Goal: Information Seeking & Learning: Learn about a topic

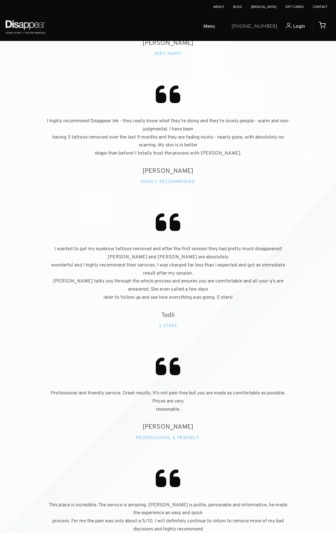
scroll to position [1008, 0]
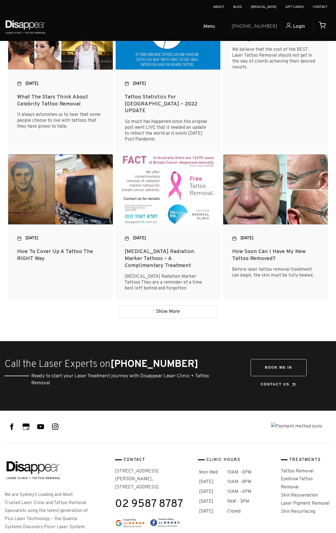
scroll to position [1457, 0]
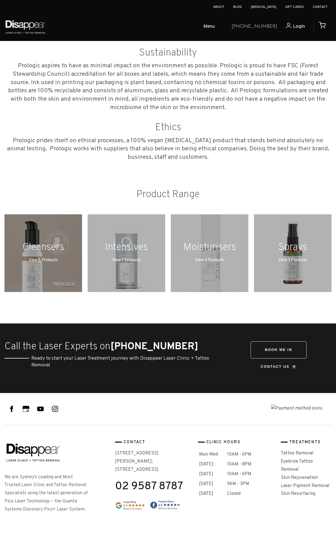
scroll to position [688, 0]
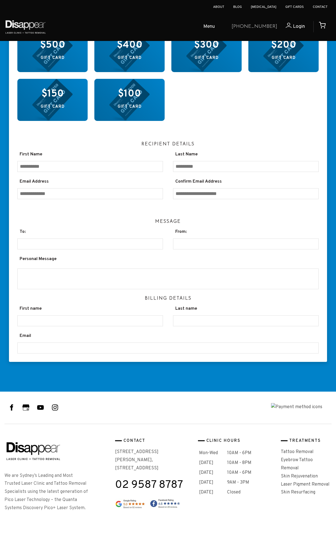
scroll to position [648, 0]
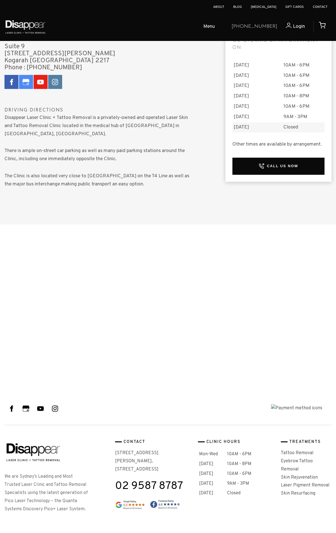
scroll to position [496, 0]
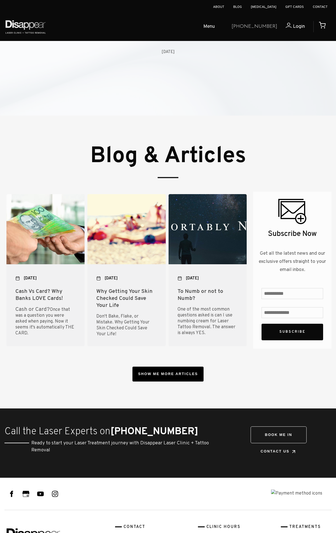
scroll to position [2011, 0]
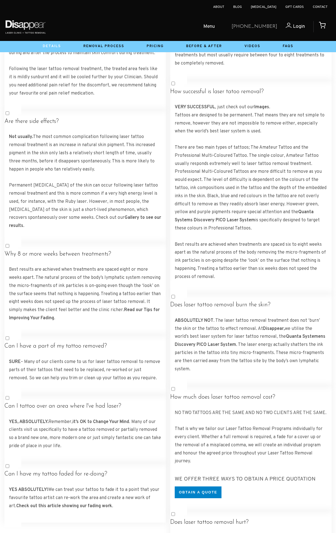
scroll to position [1608, 0]
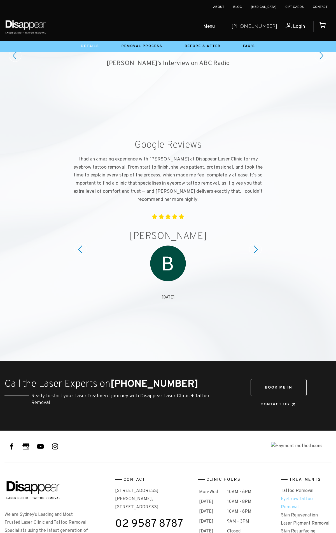
scroll to position [1043, 0]
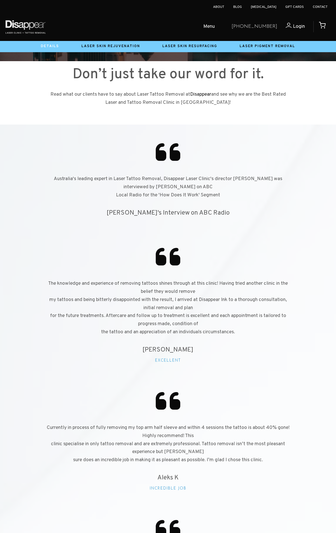
scroll to position [1367, 0]
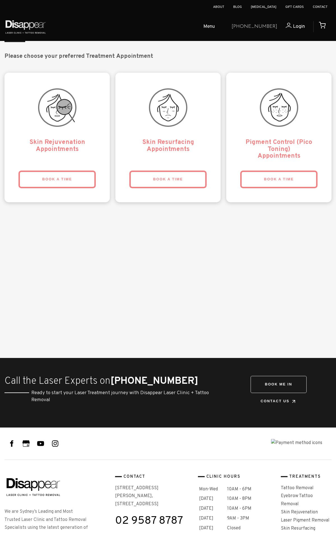
scroll to position [2215, 0]
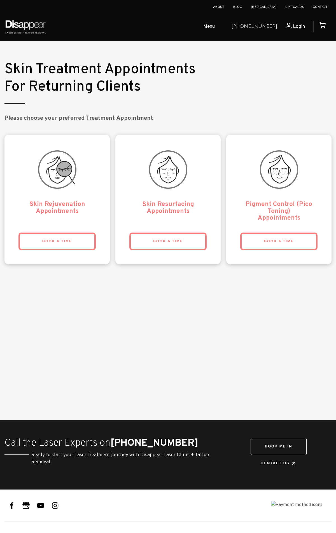
scroll to position [2215, 0]
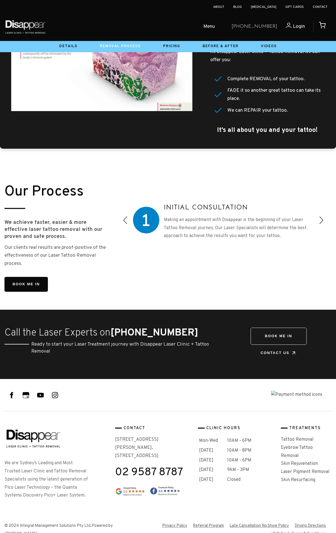
scroll to position [418, 0]
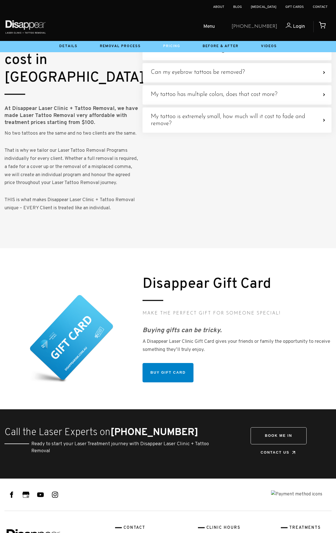
scroll to position [2157, 0]
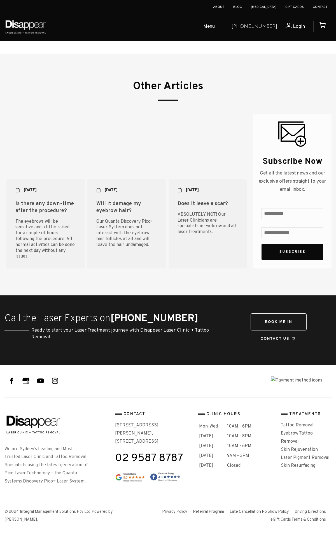
scroll to position [588, 0]
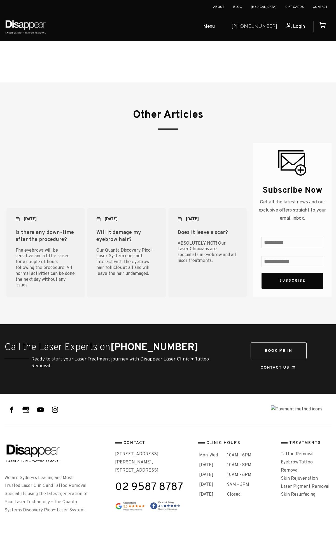
scroll to position [705, 0]
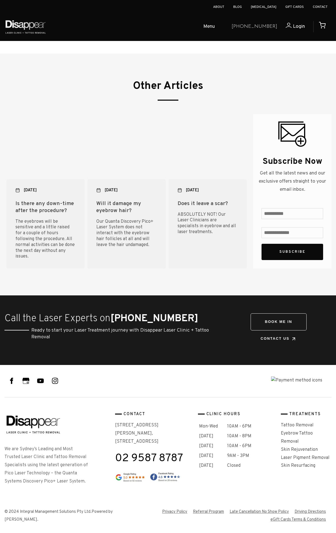
scroll to position [527, 0]
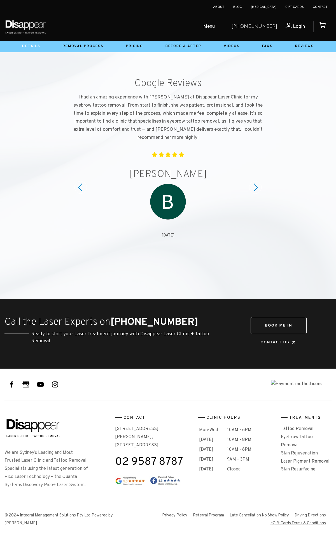
scroll to position [297, 0]
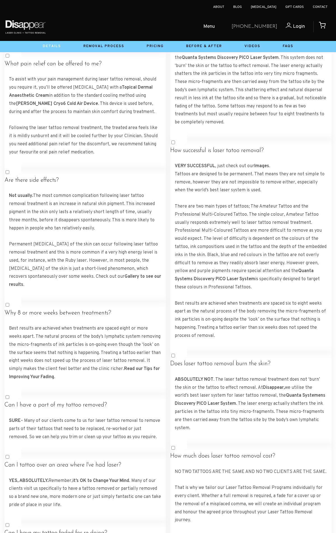
scroll to position [1608, 0]
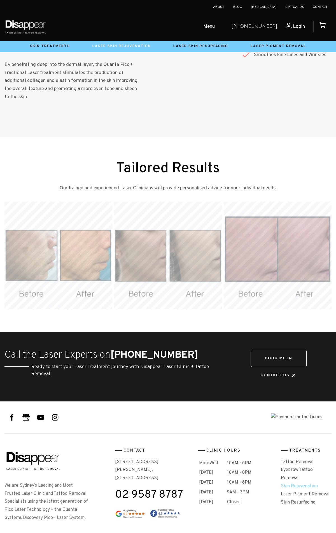
scroll to position [889, 0]
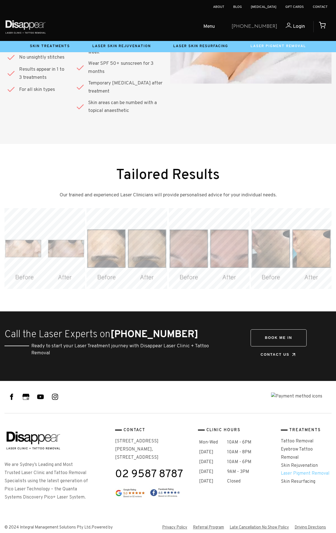
scroll to position [905, 0]
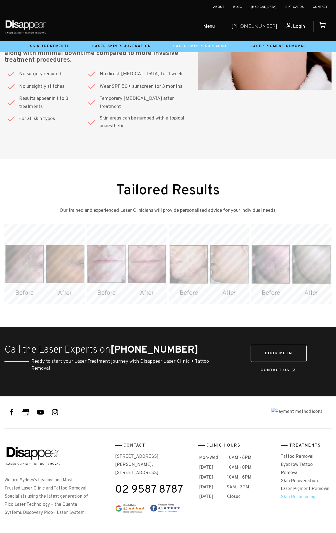
scroll to position [866, 0]
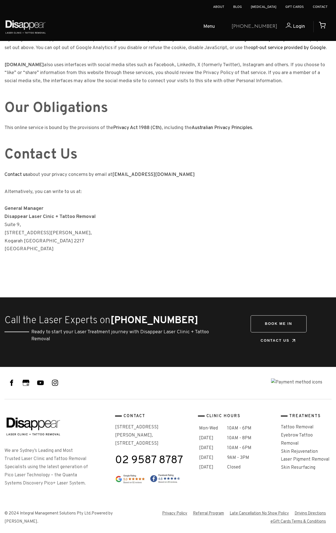
scroll to position [648, 0]
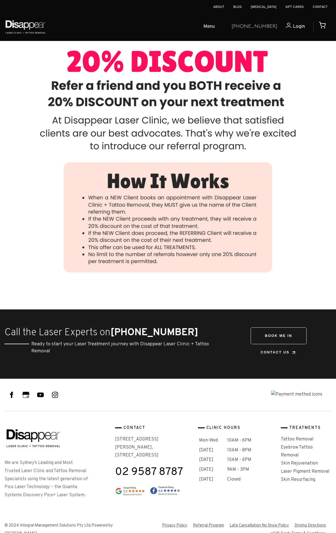
scroll to position [426, 0]
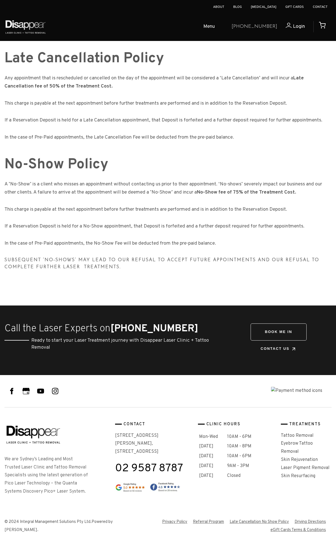
scroll to position [411, 0]
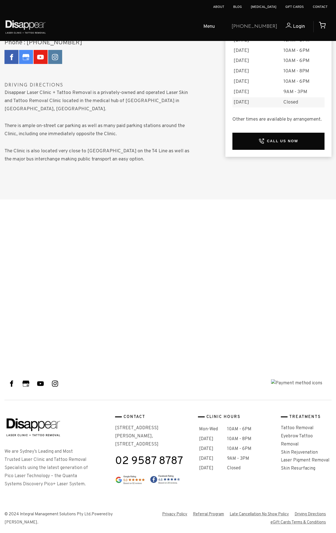
scroll to position [496, 0]
